Goal: Task Accomplishment & Management: Manage account settings

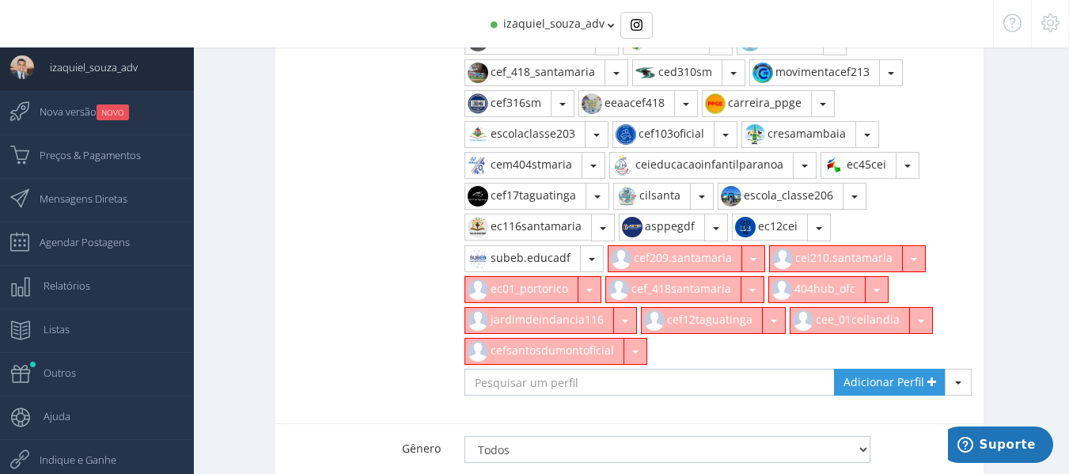
scroll to position [950, 0]
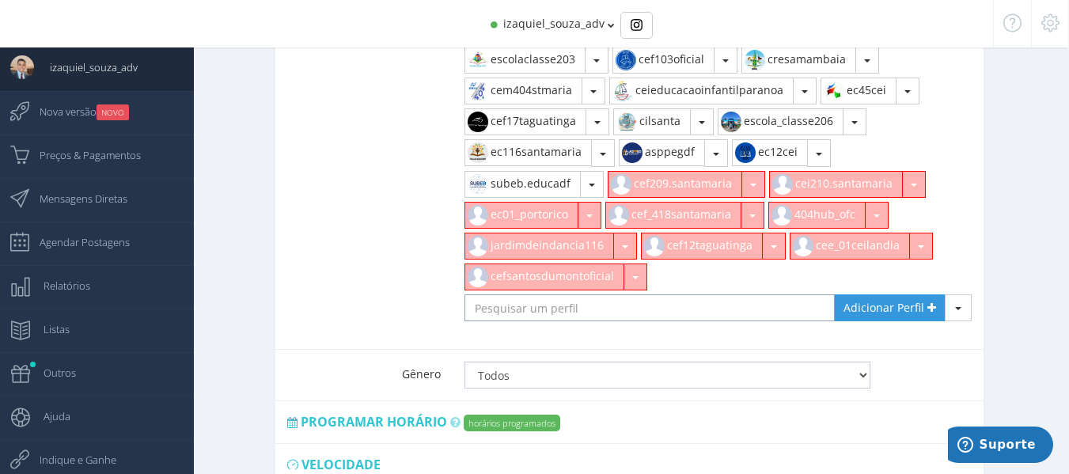
click at [522, 295] on input "text" at bounding box center [650, 307] width 371 height 27
click at [569, 294] on input "cefpabgama" at bounding box center [650, 307] width 371 height 27
type input "cefpabgama"
click at [876, 300] on span "Adicionar Perfil" at bounding box center [884, 307] width 81 height 15
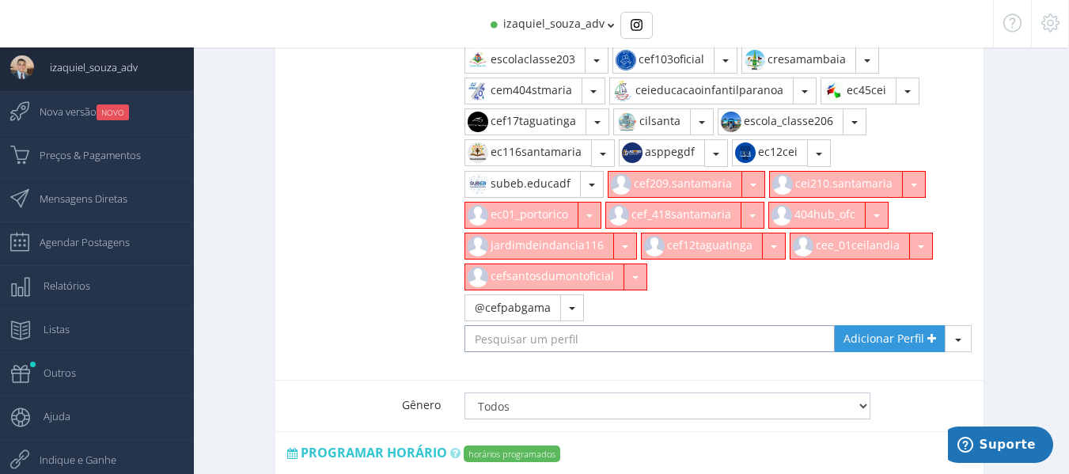
click at [478, 325] on input "text" at bounding box center [650, 338] width 371 height 27
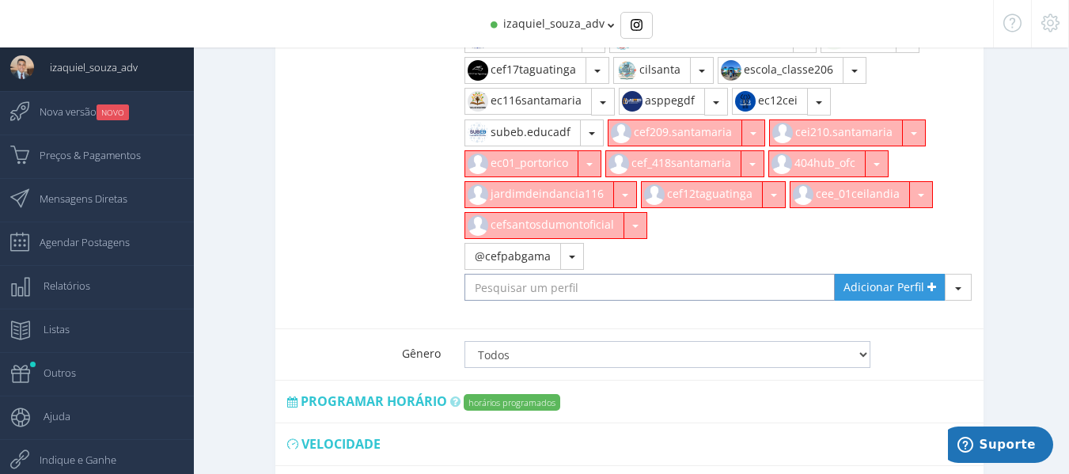
scroll to position [1029, 0]
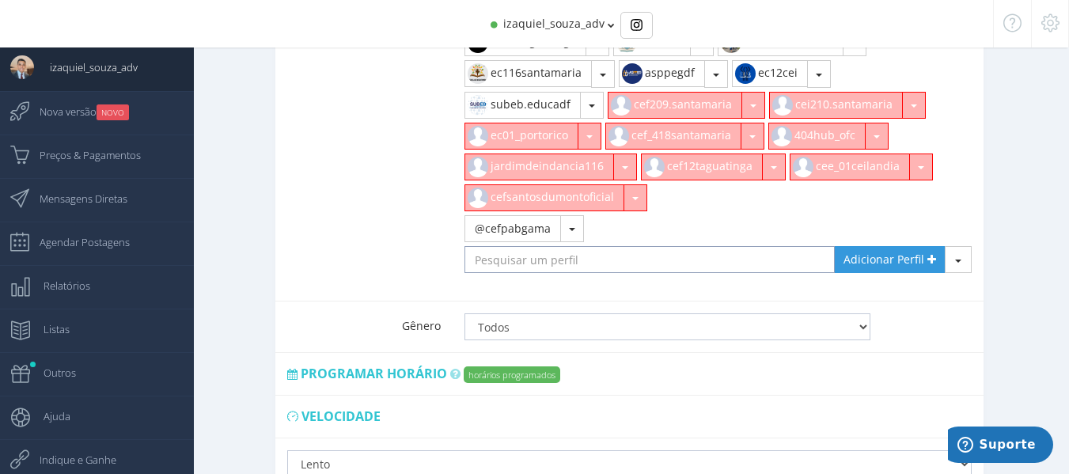
click at [626, 246] on input "text" at bounding box center [650, 259] width 371 height 27
type input "c"
type input "cef120samanbaia"
drag, startPoint x: 890, startPoint y: 258, endPoint x: 887, endPoint y: 249, distance: 9.0
click at [888, 253] on div "cre_n.bandeirante Remover Ver no Instagram cresantamaria.df Remover Ver no Inst…" at bounding box center [719, 51] width 532 height 500
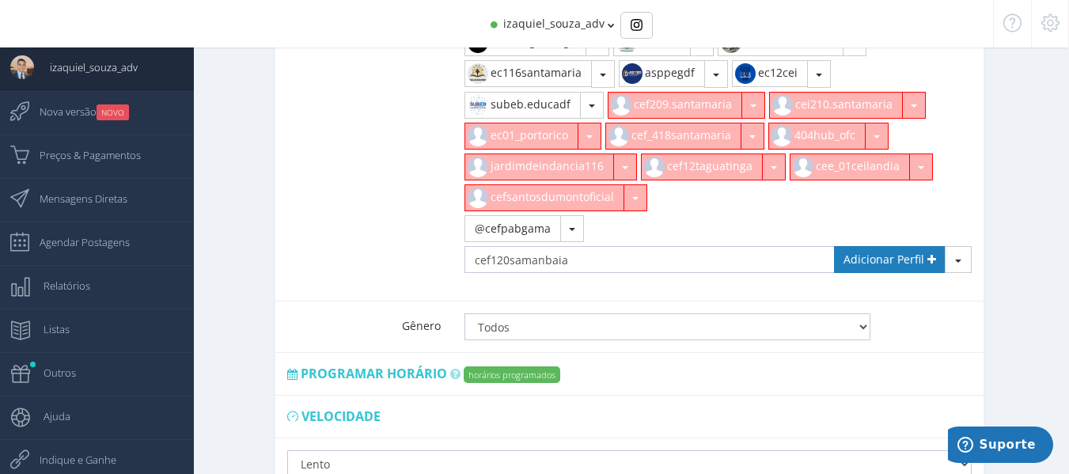
drag, startPoint x: 887, startPoint y: 245, endPoint x: 856, endPoint y: 241, distance: 31.9
click at [887, 252] on span "Adicionar Perfil" at bounding box center [884, 259] width 81 height 15
click at [668, 246] on input "text" at bounding box center [650, 259] width 371 height 27
type input "uniebtaguatinga"
click at [882, 252] on span "Adicionar Perfil" at bounding box center [884, 259] width 81 height 15
